Goal: Transaction & Acquisition: Purchase product/service

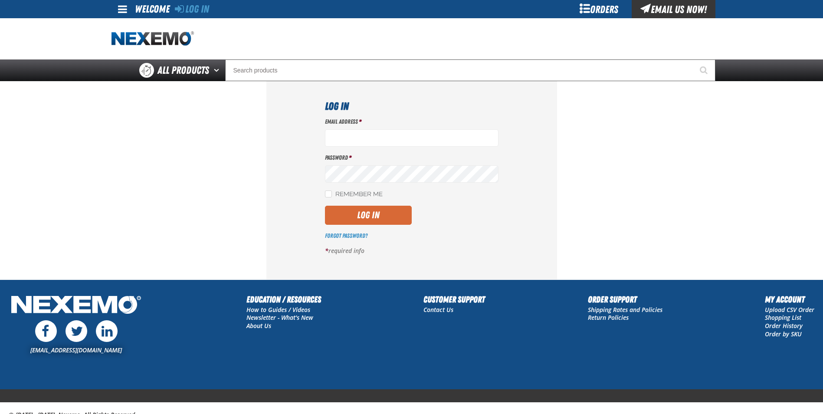
type input "bchoate@vtaig.com"
click at [349, 216] on button "Log In" at bounding box center [368, 215] width 87 height 19
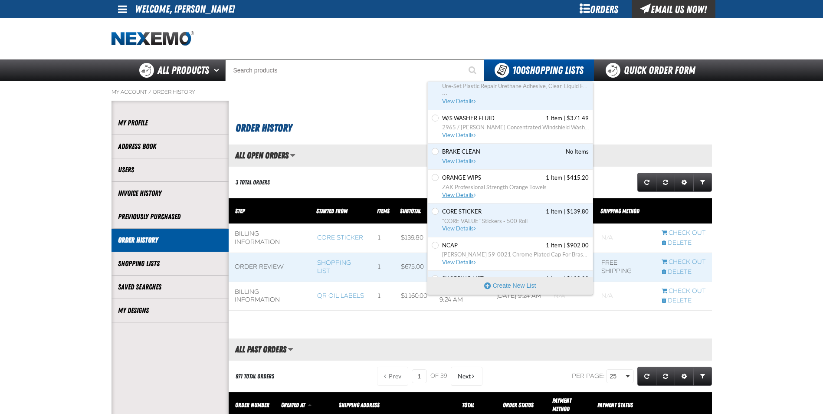
scroll to position [43, 0]
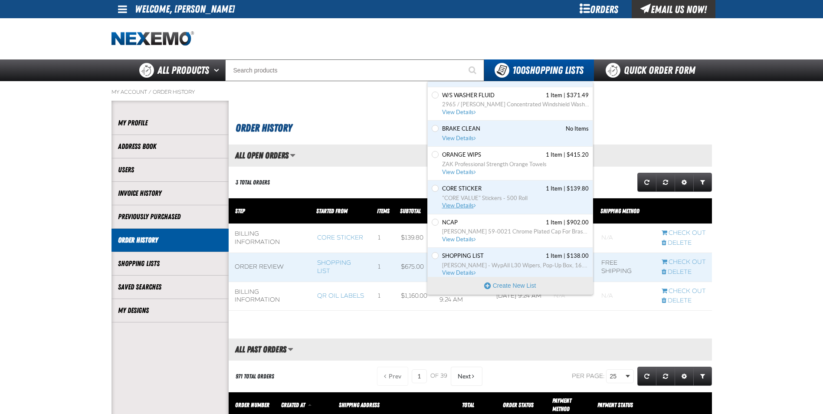
click at [458, 204] on span "View Details" at bounding box center [459, 205] width 35 height 7
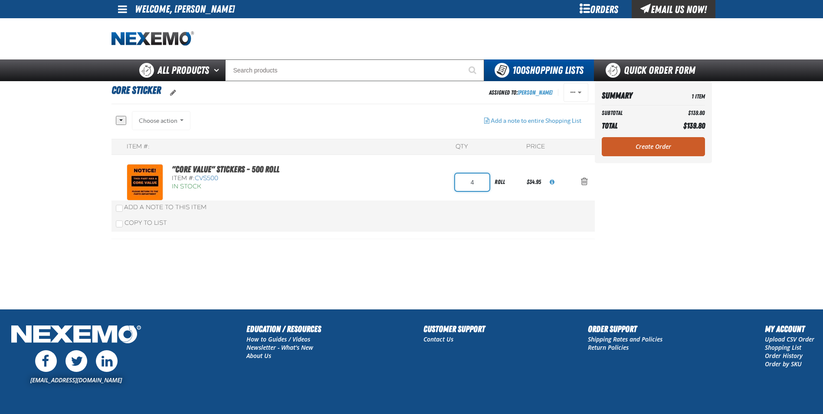
click at [478, 179] on input "4" at bounding box center [472, 182] width 34 height 17
type input "7"
drag, startPoint x: 656, startPoint y: 150, endPoint x: 644, endPoint y: 156, distance: 14.0
click at [656, 150] on link "Create Order" at bounding box center [653, 146] width 103 height 19
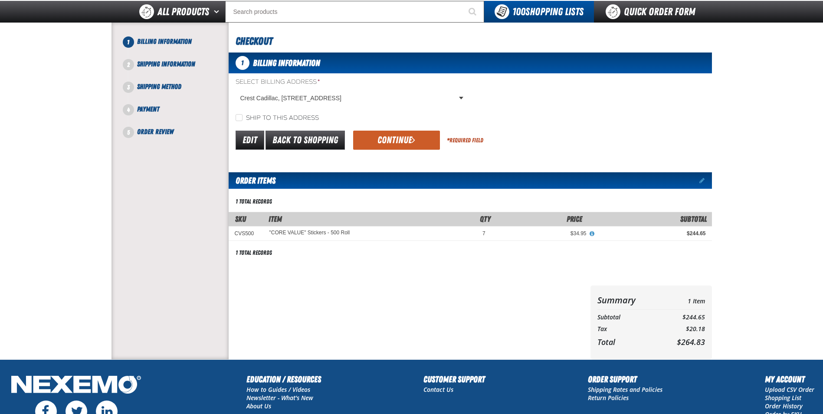
scroll to position [87, 0]
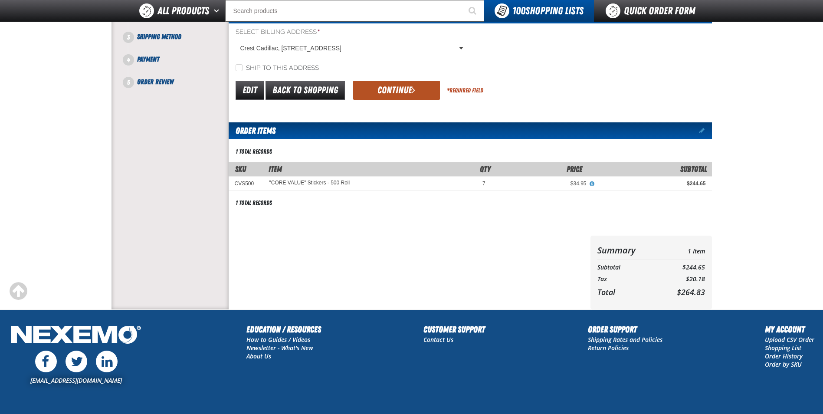
click at [379, 88] on button "Continue" at bounding box center [396, 90] width 87 height 19
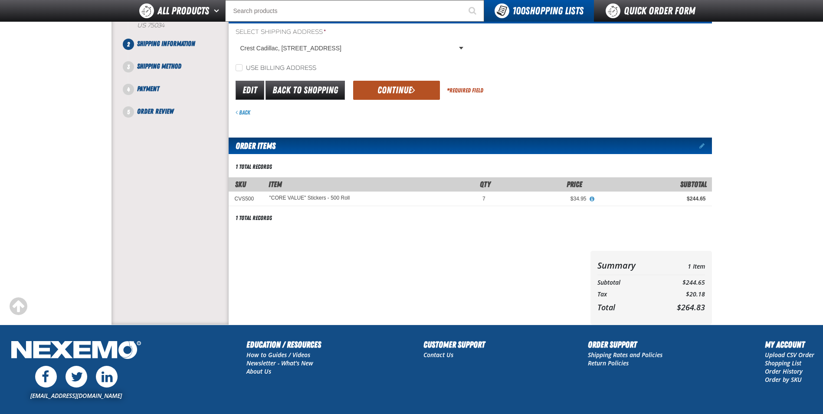
click at [410, 89] on button "Continue" at bounding box center [396, 90] width 87 height 19
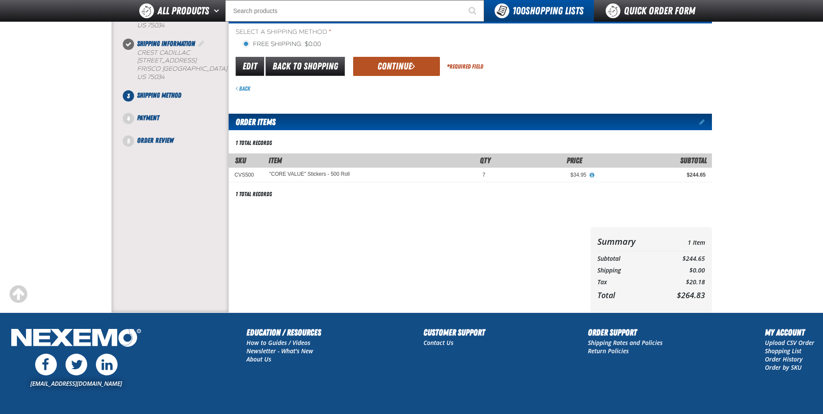
click at [407, 64] on button "Continue" at bounding box center [396, 66] width 87 height 19
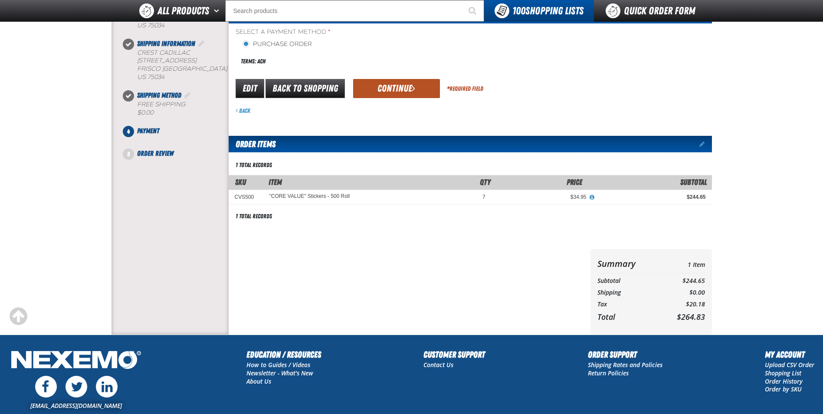
click at [400, 90] on button "Continue" at bounding box center [396, 88] width 87 height 19
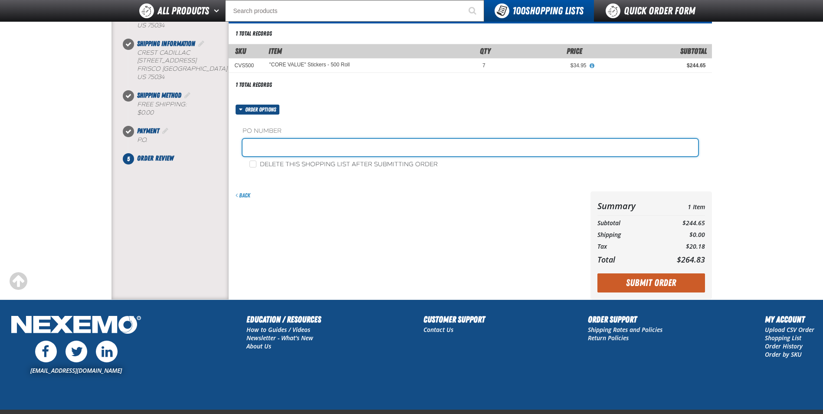
click at [272, 151] on input "text" at bounding box center [471, 147] width 456 height 17
type input "882779"
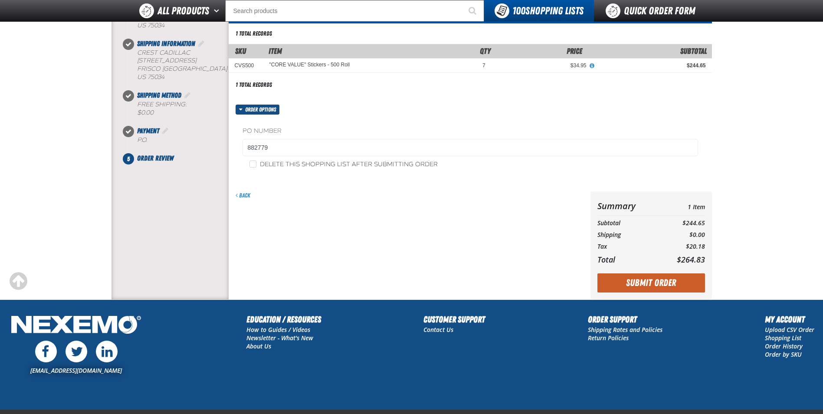
click at [406, 206] on div "Back" at bounding box center [408, 245] width 358 height 108
click at [646, 283] on button "Submit Order" at bounding box center [651, 282] width 108 height 19
